Goal: Task Accomplishment & Management: Manage account settings

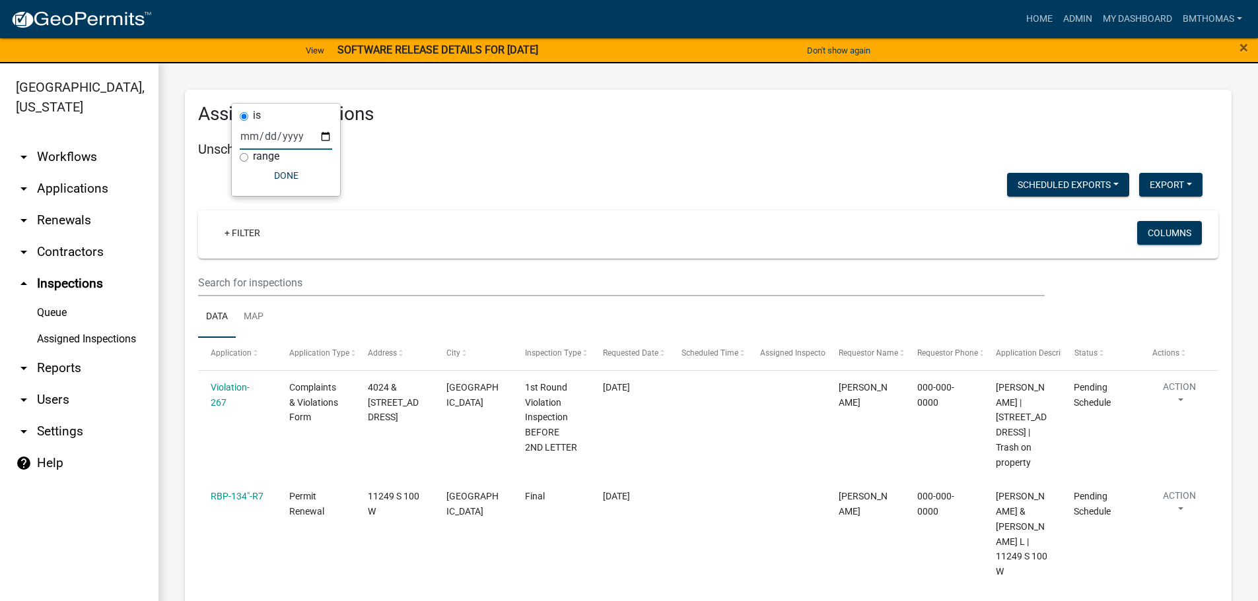
scroll to position [8160, 0]
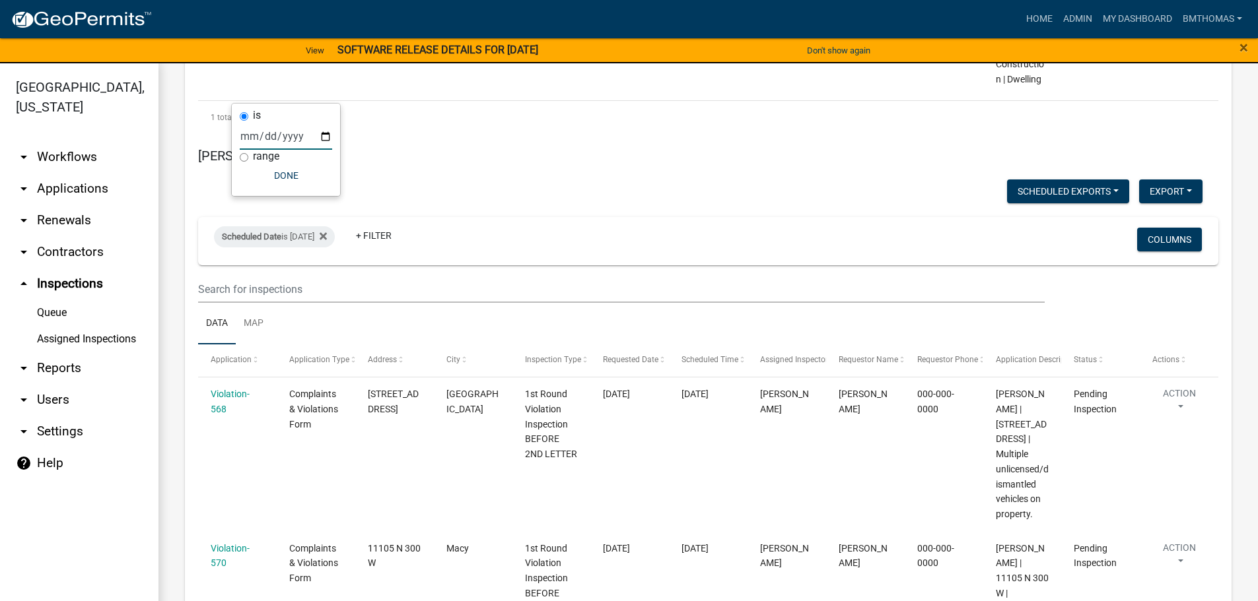
click at [51, 176] on link "arrow_drop_down Applications" at bounding box center [79, 189] width 158 height 32
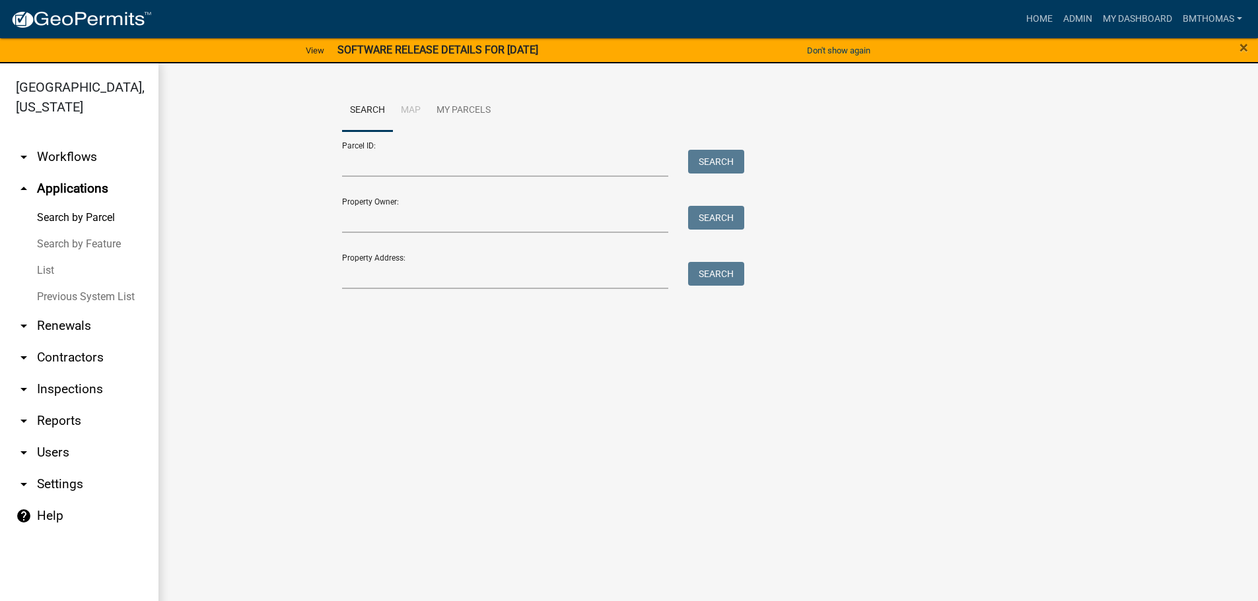
click at [48, 257] on link "List" at bounding box center [79, 270] width 158 height 26
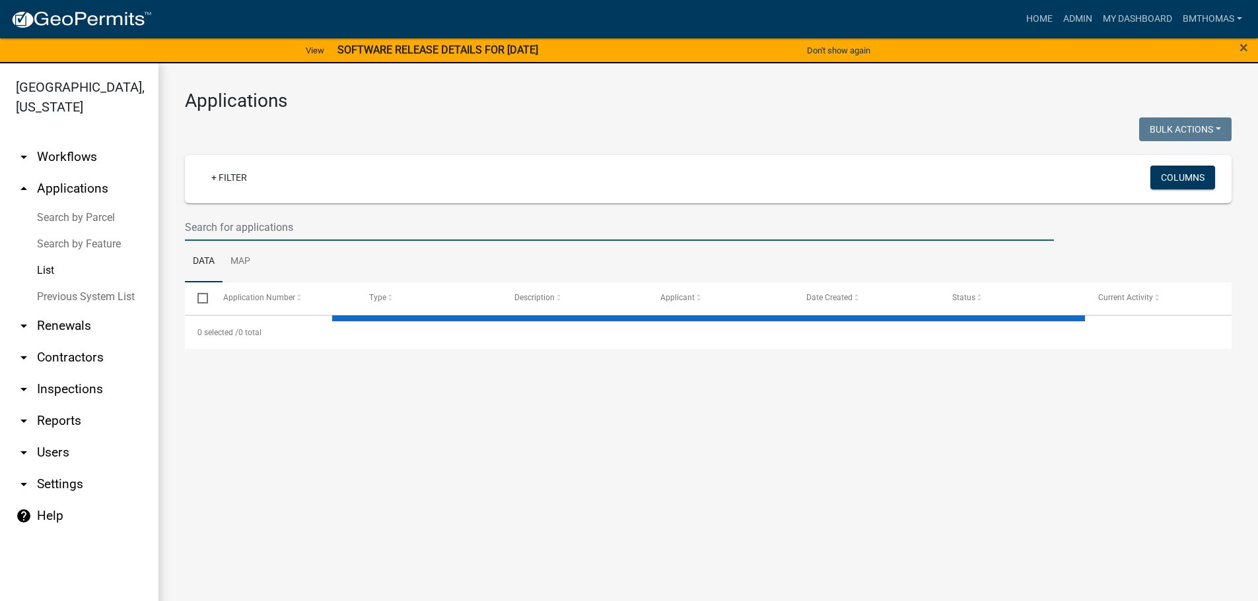
click at [206, 232] on input "text" at bounding box center [619, 227] width 869 height 27
select select "3: 100"
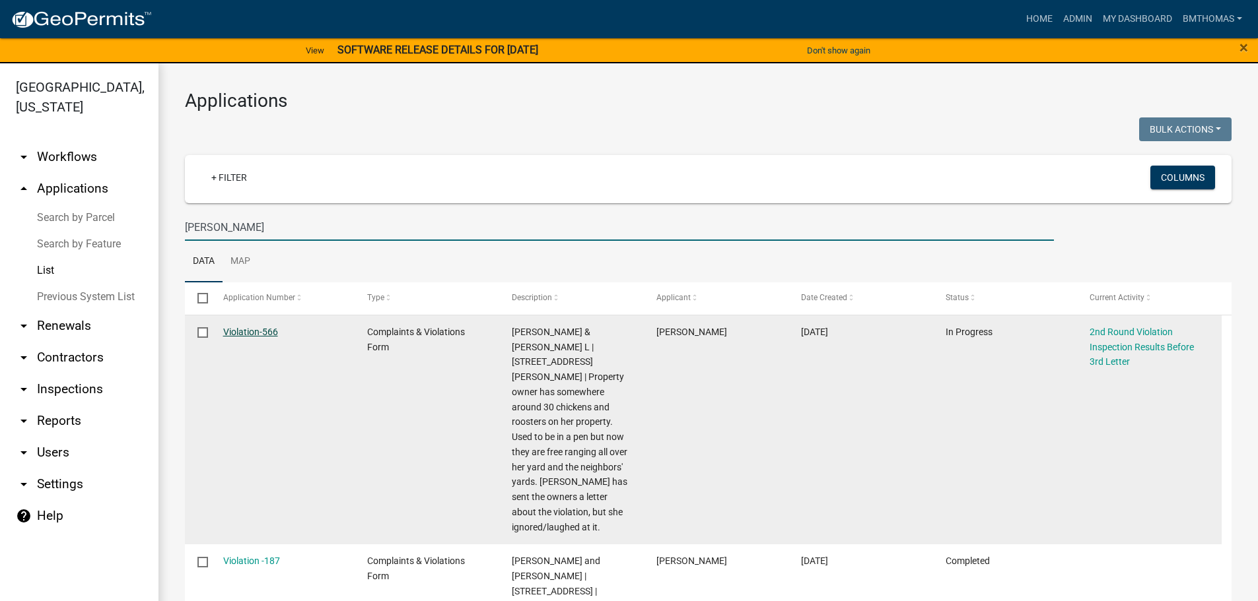
type input "[PERSON_NAME]"
click at [263, 334] on link "Violation-566" at bounding box center [250, 332] width 55 height 11
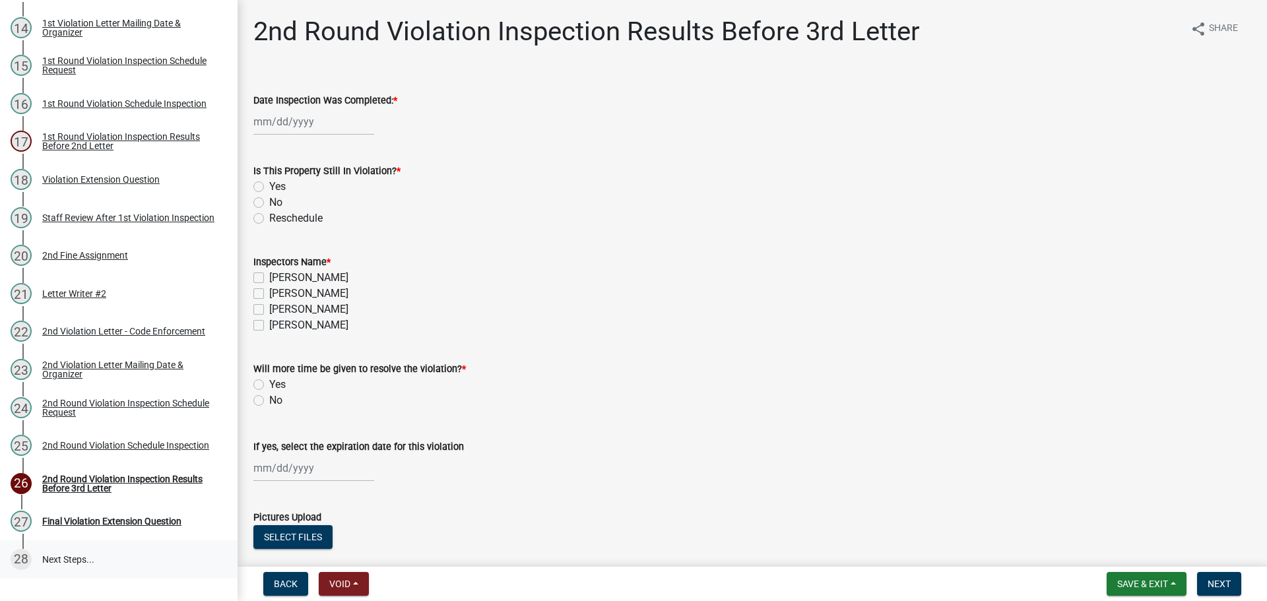
scroll to position [726, 0]
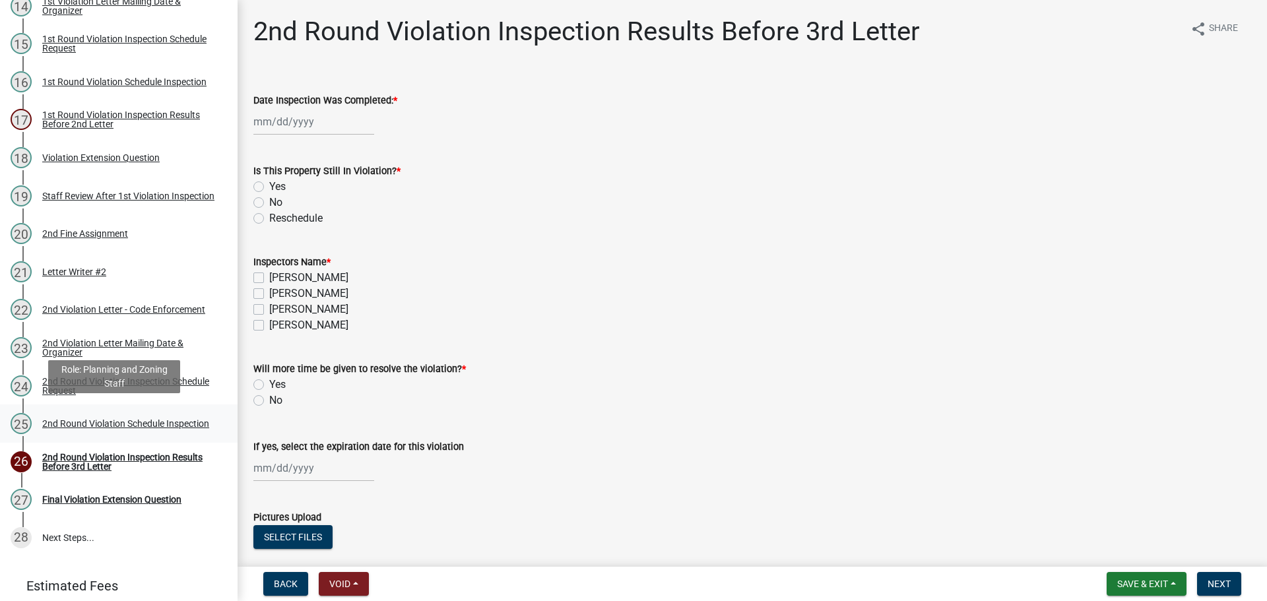
click at [84, 419] on div "2nd Round Violation Schedule Inspection" at bounding box center [125, 423] width 167 height 9
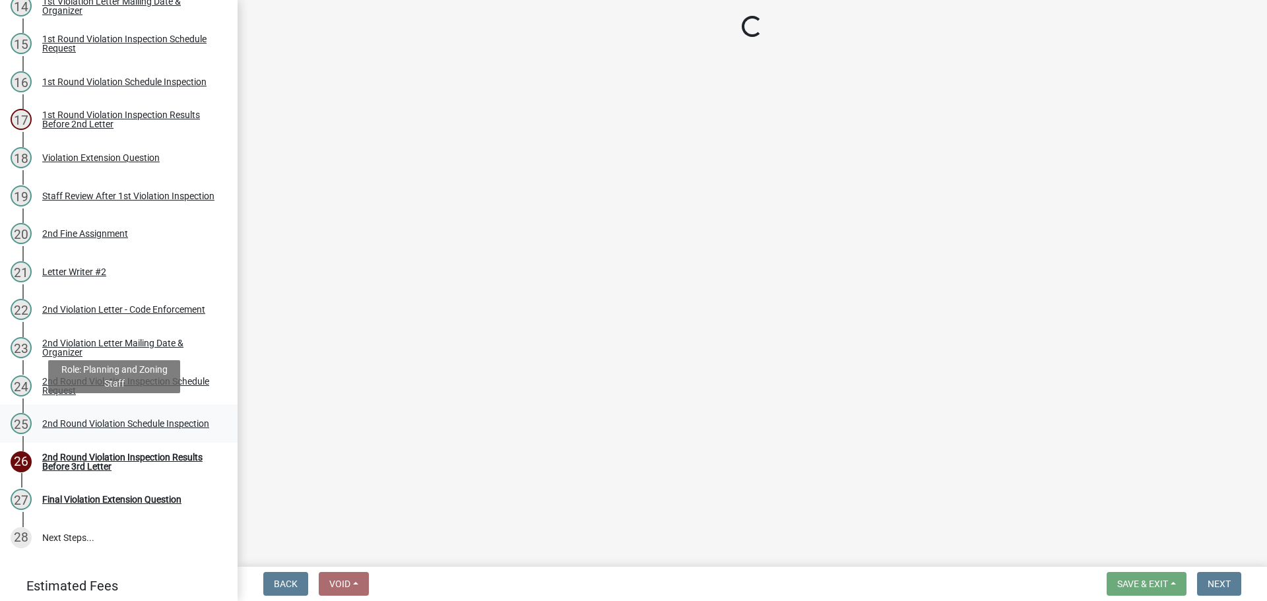
select select "0324ce59-dc13-463c-88f6-21718b6e040a"
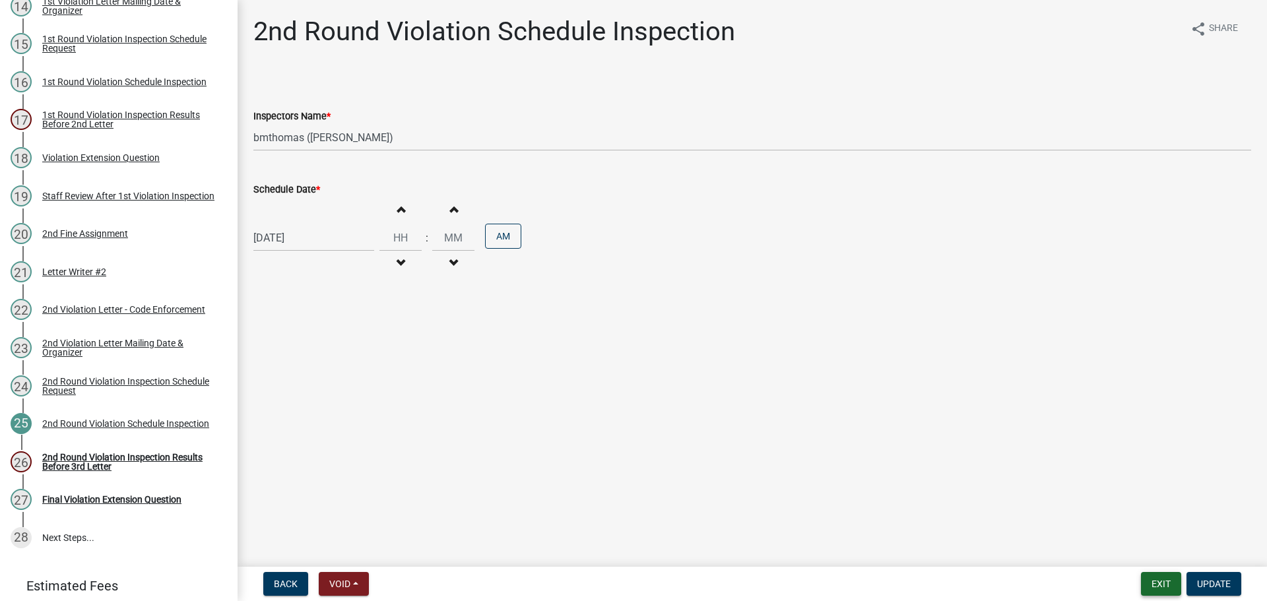
click at [1156, 593] on button "Exit" at bounding box center [1161, 584] width 40 height 24
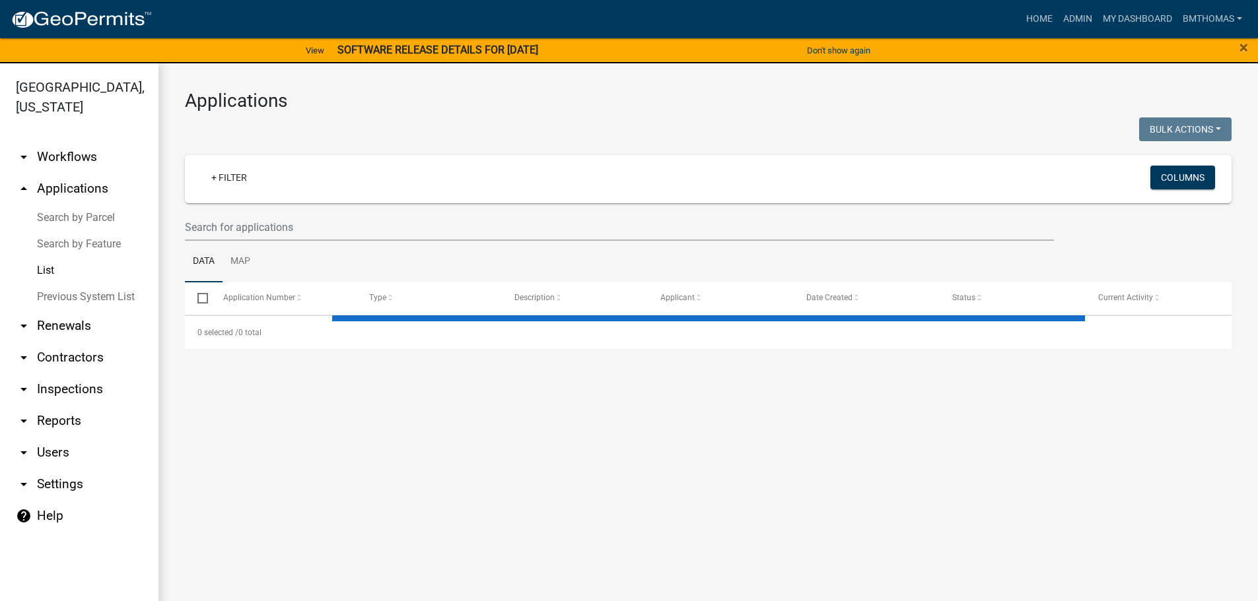
select select "3: 100"
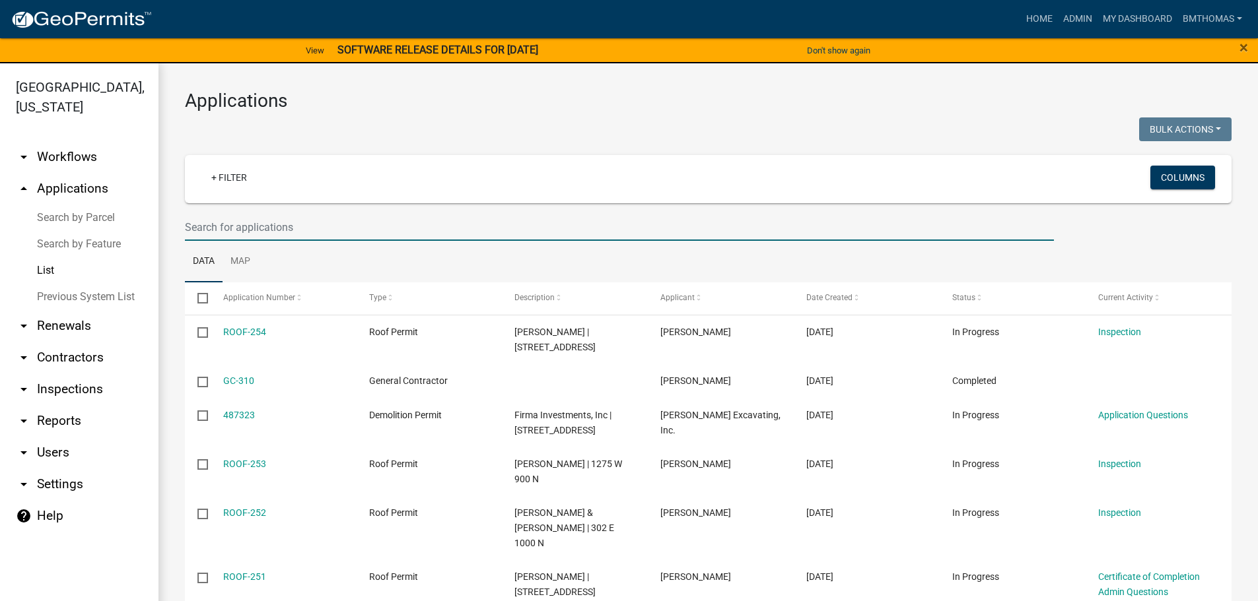
click at [387, 231] on input "text" at bounding box center [619, 227] width 869 height 27
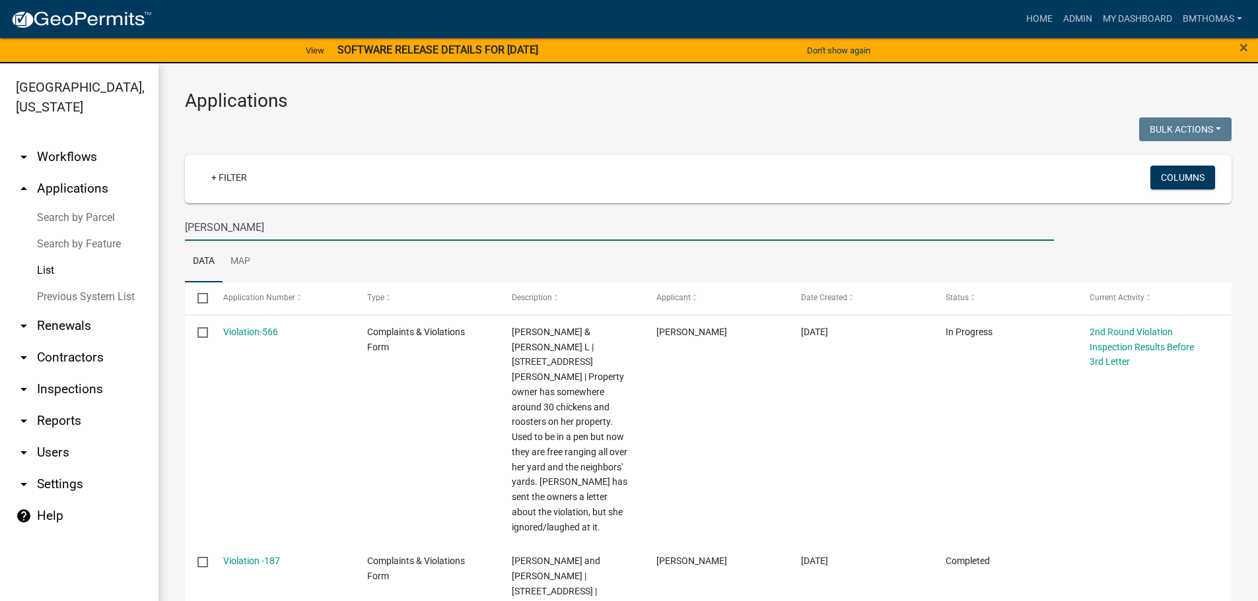
type input "[PERSON_NAME]"
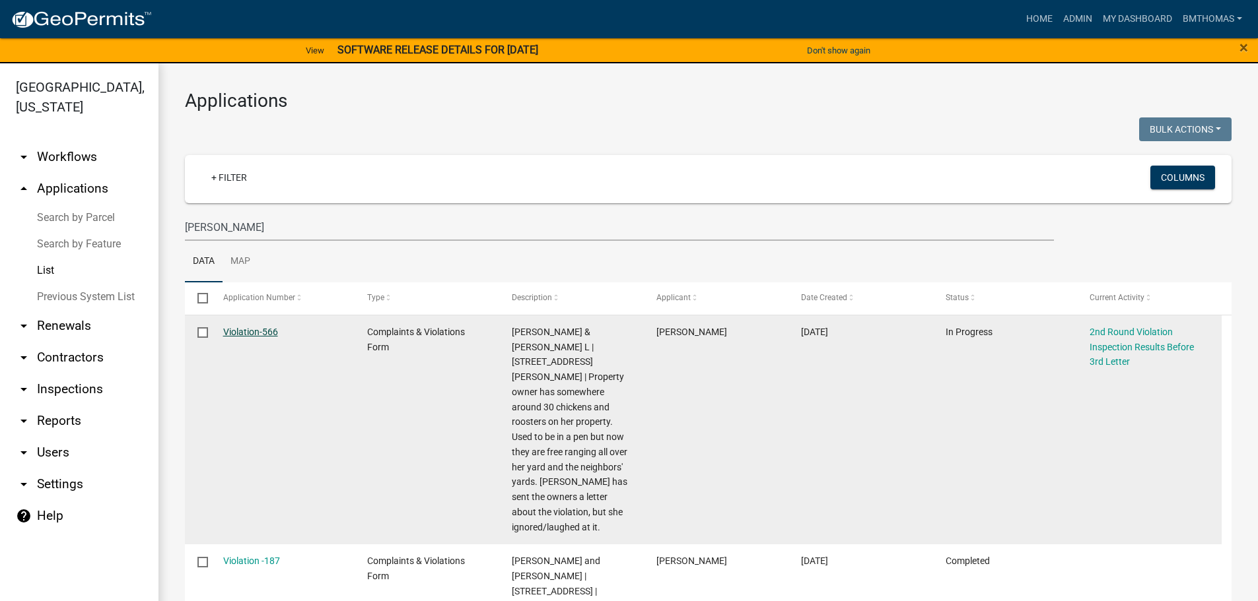
click at [242, 331] on link "Violation-566" at bounding box center [250, 332] width 55 height 11
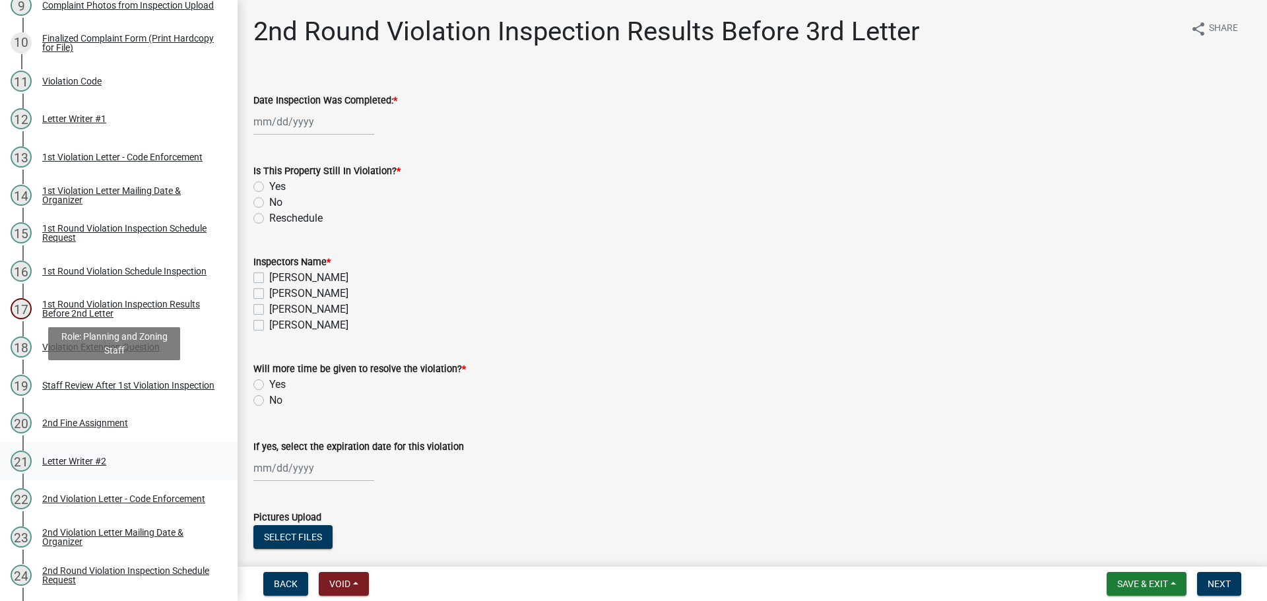
scroll to position [660, 0]
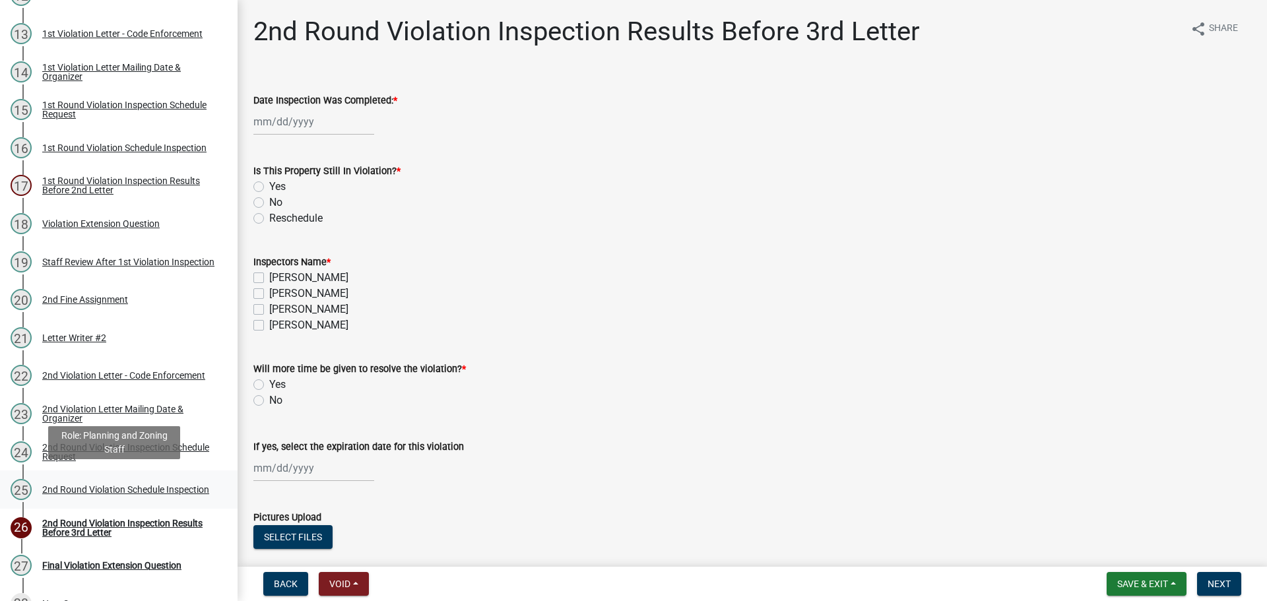
click at [71, 485] on div "2nd Round Violation Schedule Inspection" at bounding box center [125, 489] width 167 height 9
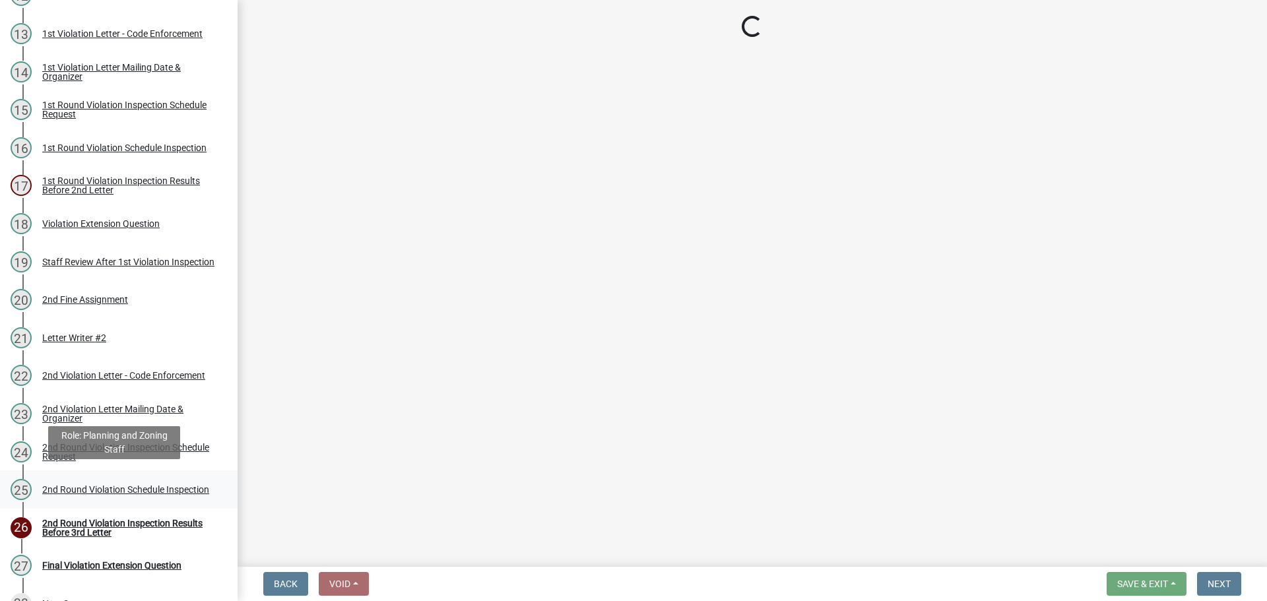
select select "0324ce59-dc13-463c-88f6-21718b6e040a"
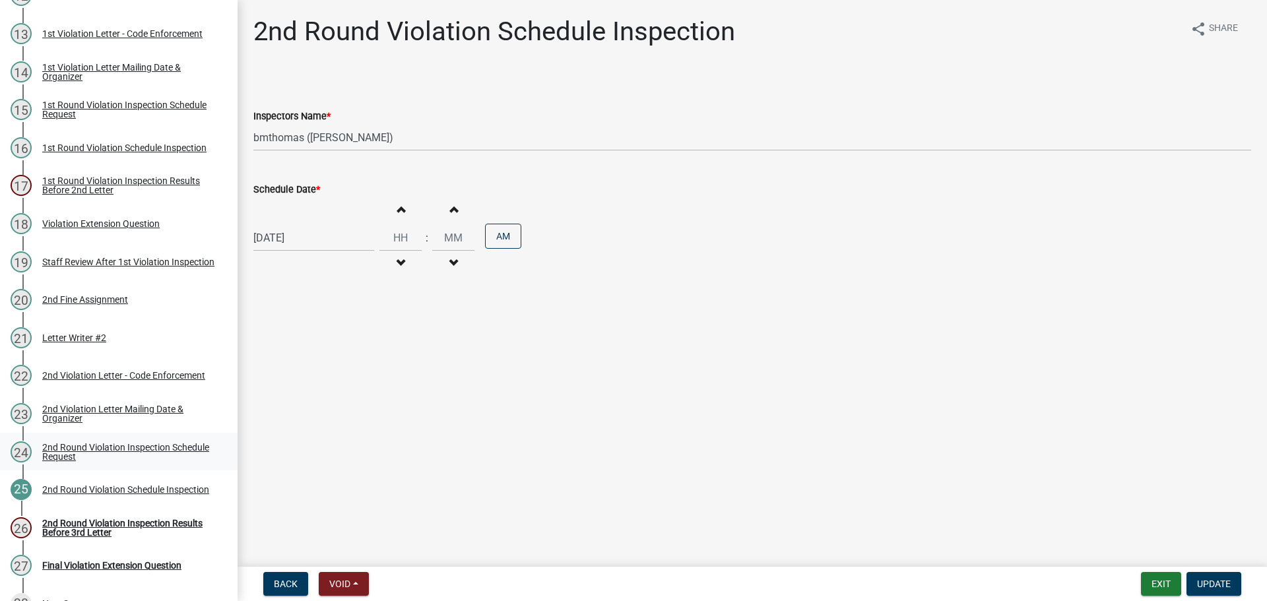
click at [87, 446] on div "2nd Round Violation Inspection Schedule Request" at bounding box center [129, 452] width 174 height 18
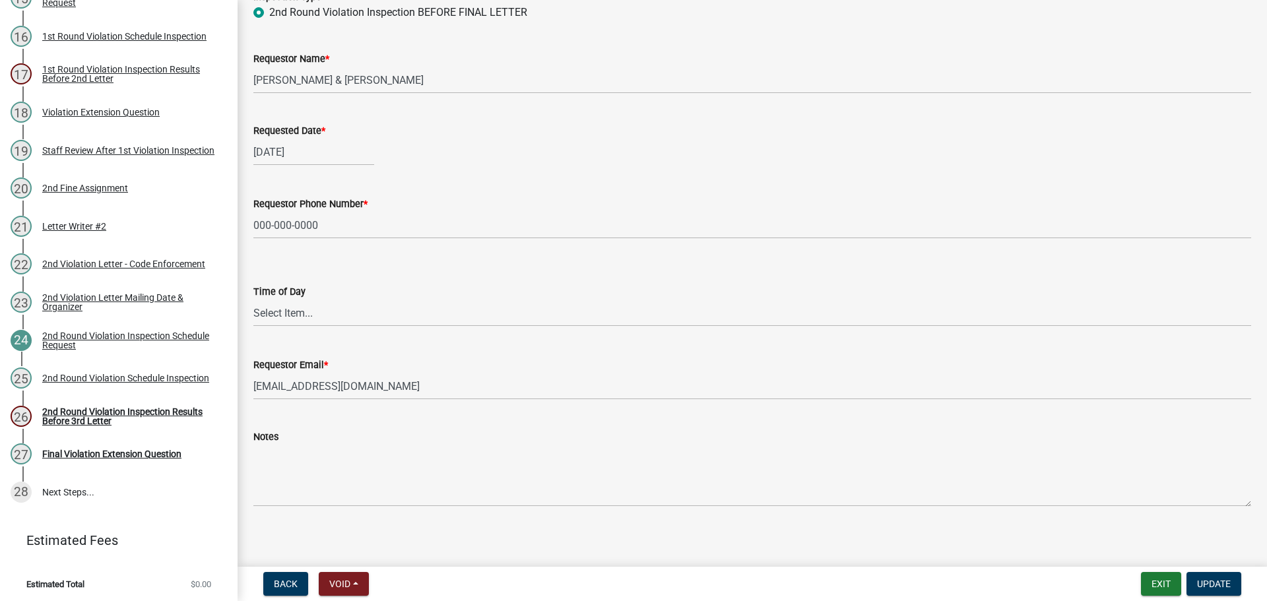
scroll to position [108, 0]
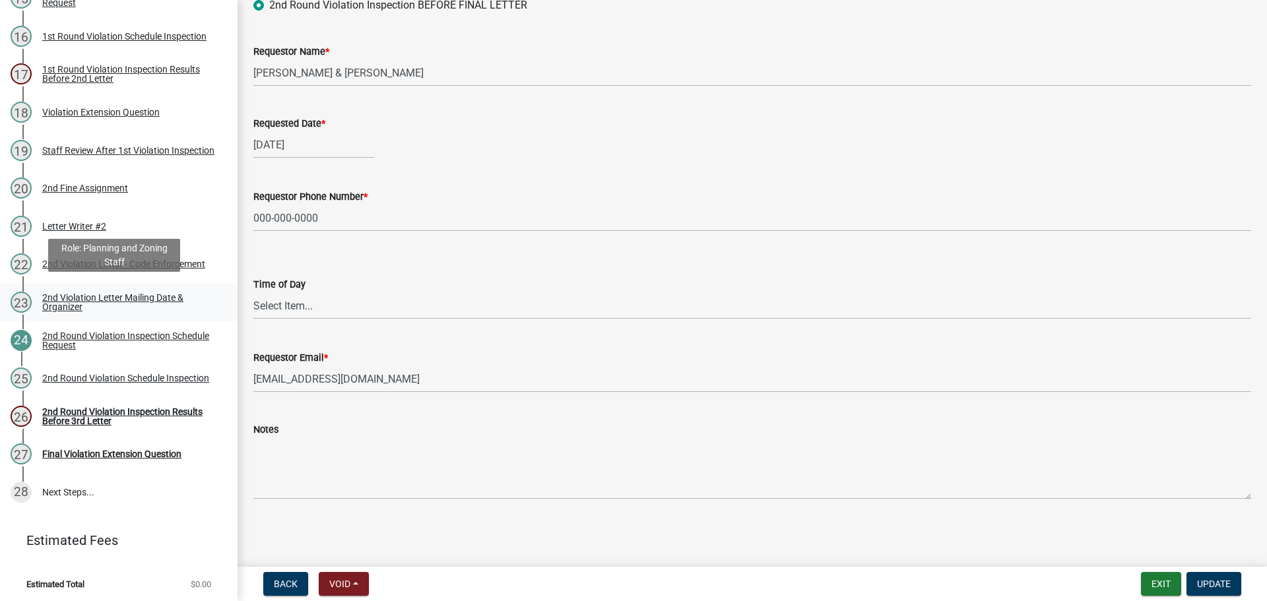
click at [43, 302] on div "2nd Violation Letter Mailing Date & Organizer" at bounding box center [129, 302] width 174 height 18
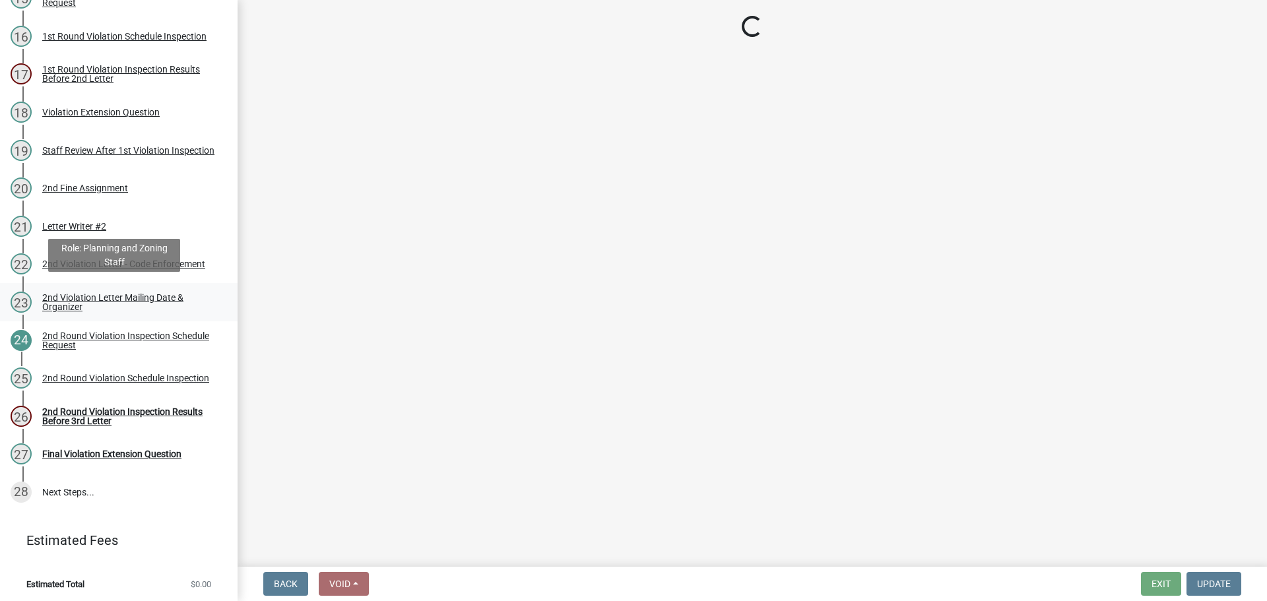
scroll to position [0, 0]
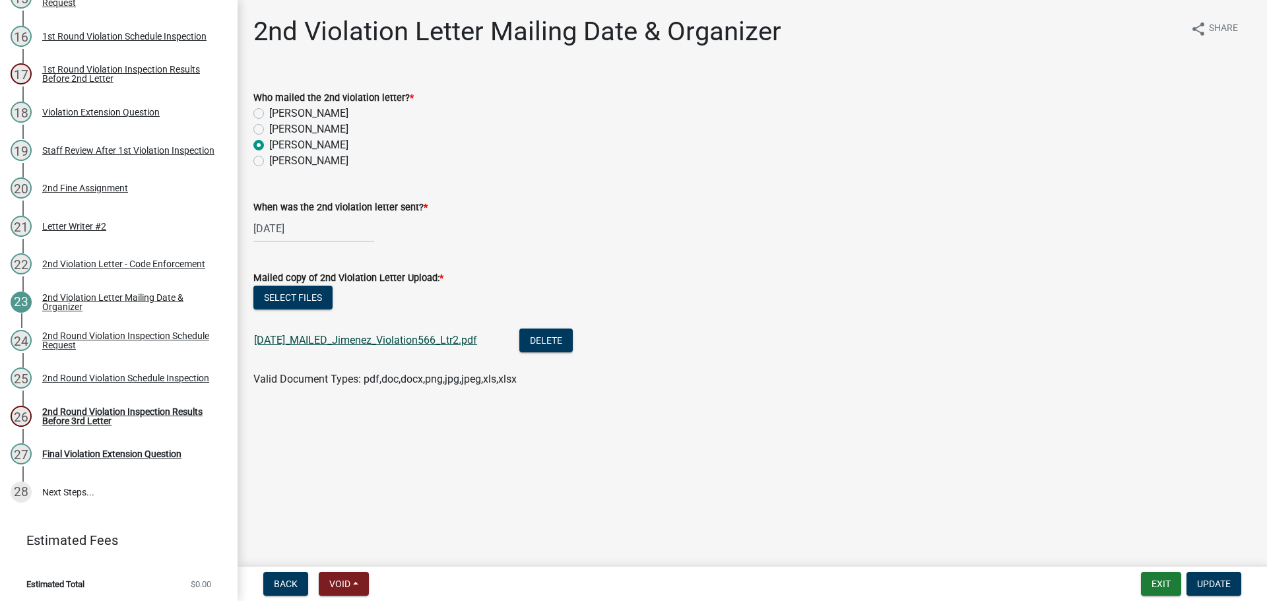
click at [294, 337] on link "[DATE]_MAILED_Jimenez_Violation566_Ltr2.pdf" at bounding box center [365, 340] width 223 height 13
click at [1157, 591] on button "Exit" at bounding box center [1161, 584] width 40 height 24
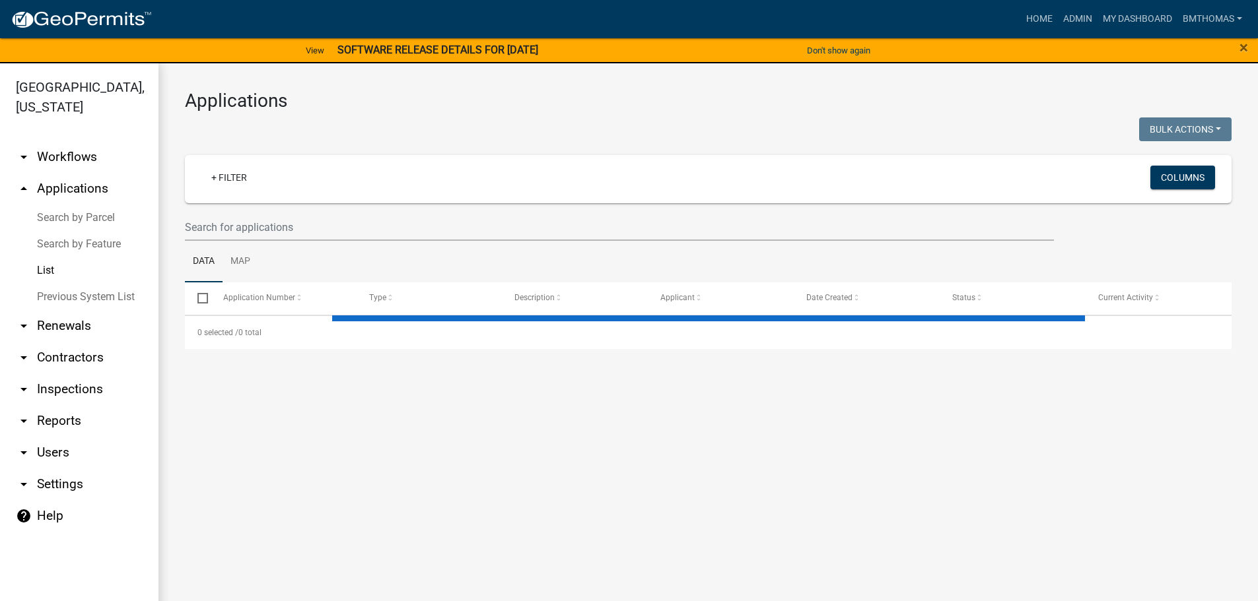
select select "3: 100"
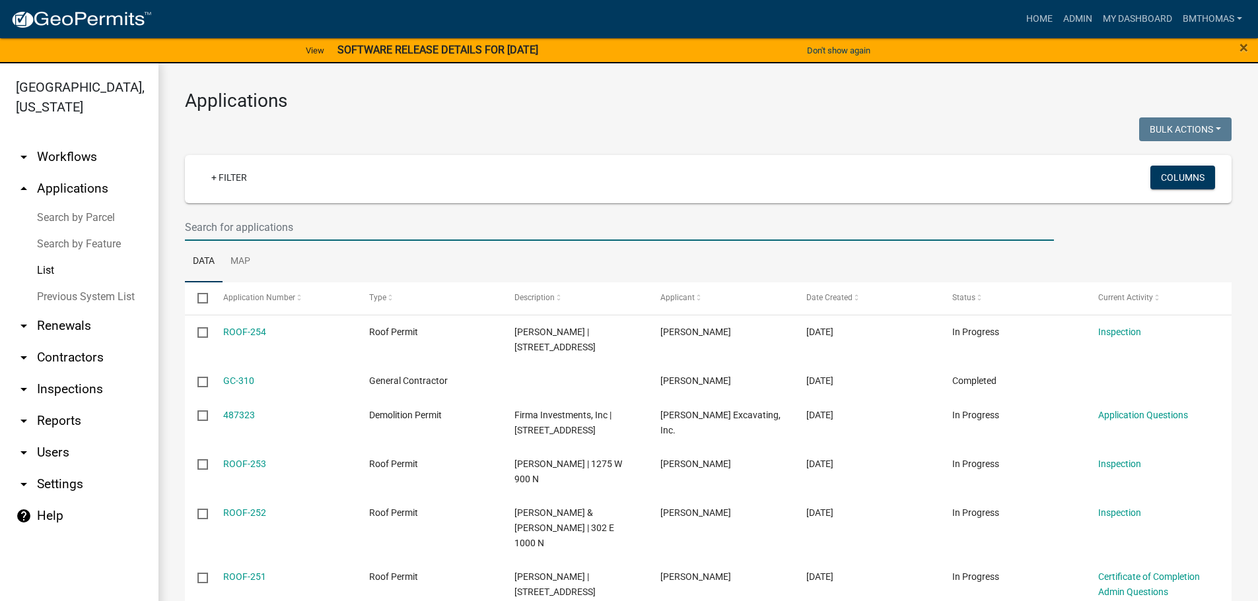
click at [299, 224] on input "text" at bounding box center [619, 227] width 869 height 27
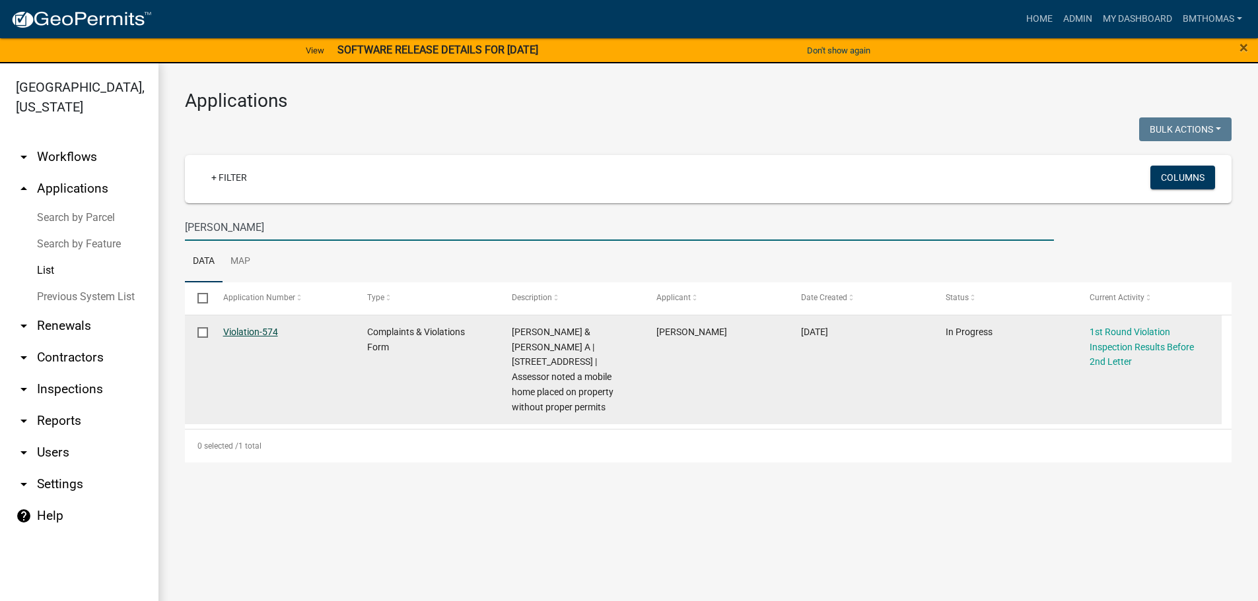
type input "[PERSON_NAME]"
click at [250, 332] on link "Violation-574" at bounding box center [250, 332] width 55 height 11
